Goal: Transaction & Acquisition: Purchase product/service

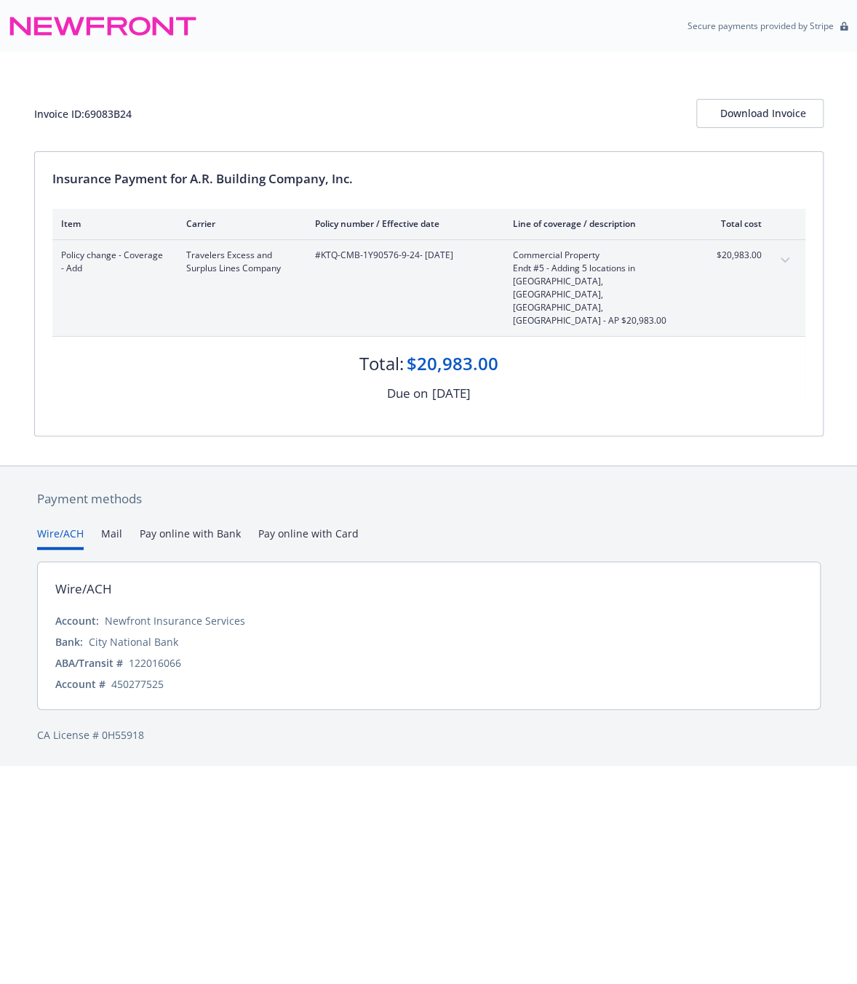
click at [181, 526] on button "Pay online with Bank" at bounding box center [190, 538] width 101 height 24
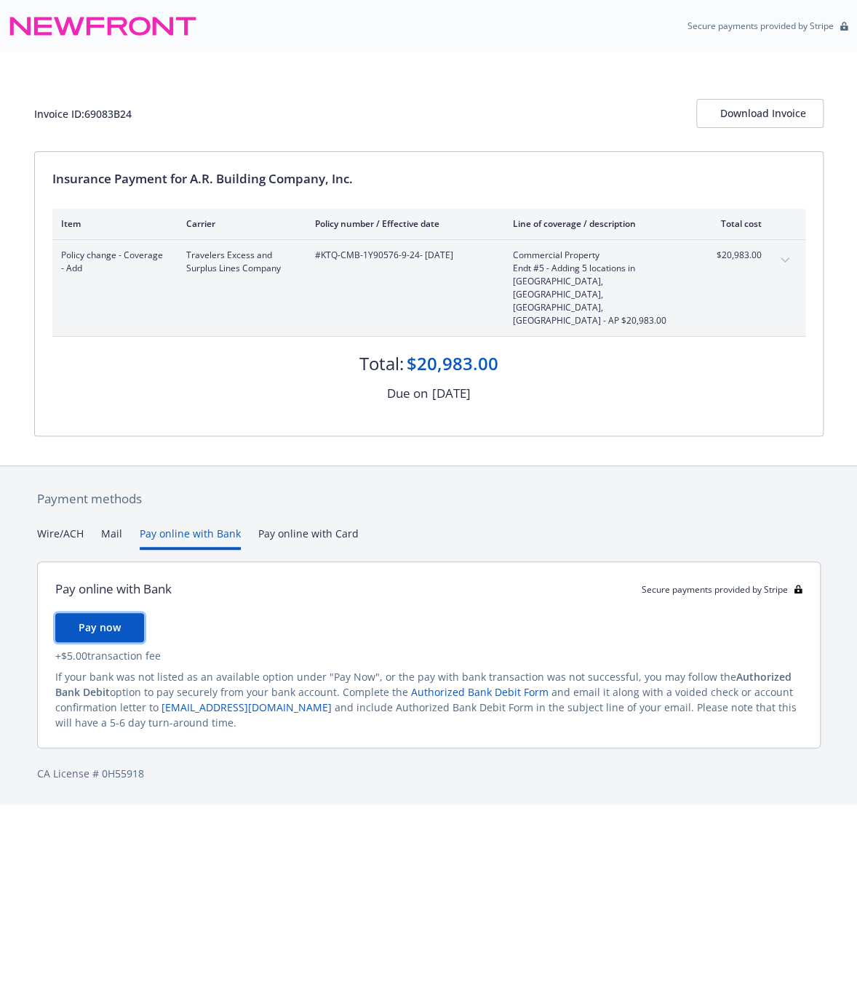
click at [119, 613] on button "Pay now" at bounding box center [99, 627] width 89 height 29
